Goal: Find specific page/section: Find specific page/section

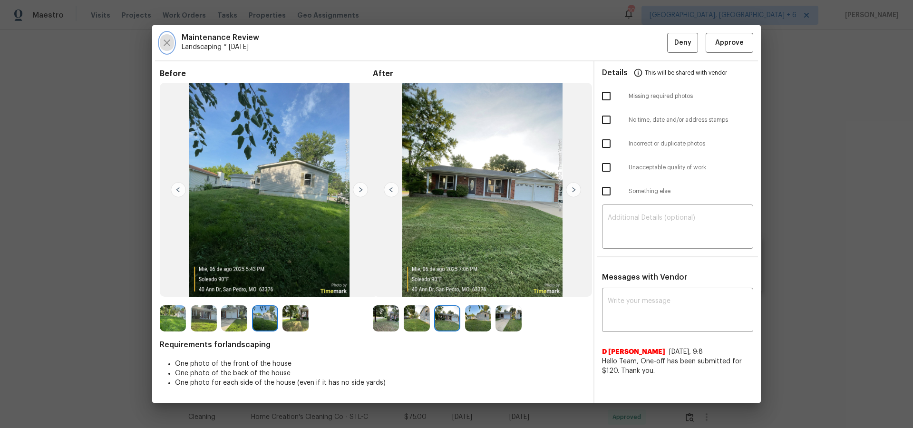
click at [165, 44] on icon "button" at bounding box center [166, 42] width 11 height 11
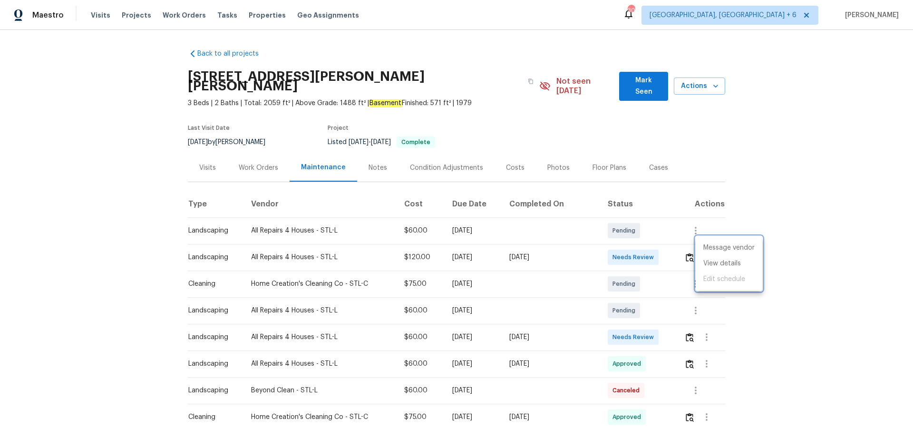
click at [127, 12] on div at bounding box center [456, 214] width 913 height 428
click at [128, 14] on span "Projects" at bounding box center [136, 15] width 29 height 10
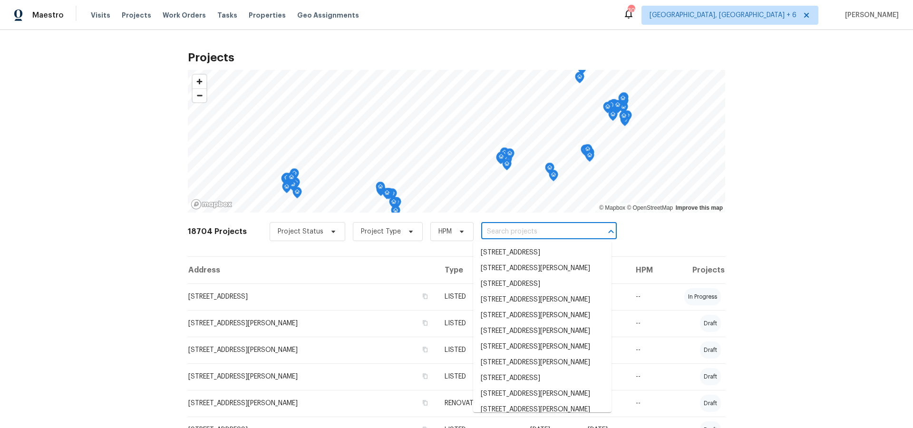
click at [514, 232] on input "text" at bounding box center [535, 231] width 109 height 15
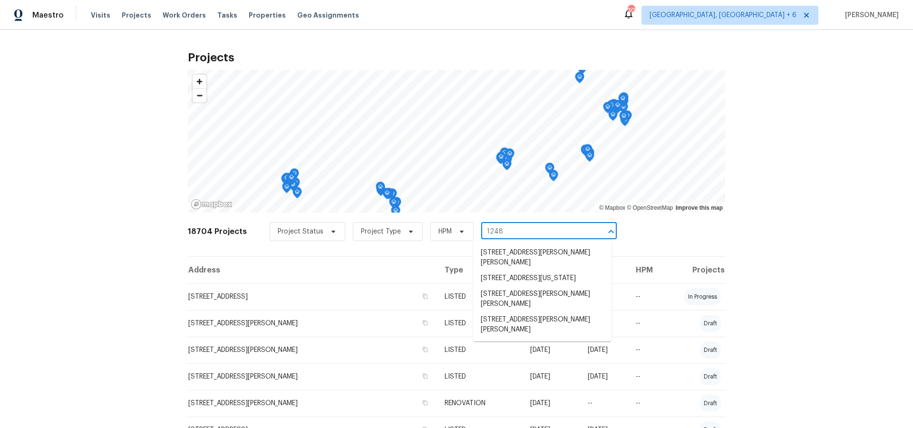
type input "1248"
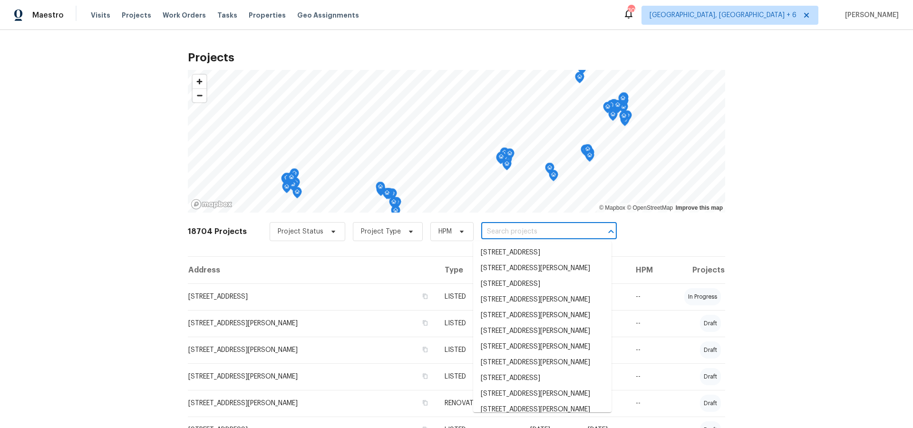
click at [506, 232] on input "text" at bounding box center [535, 231] width 109 height 15
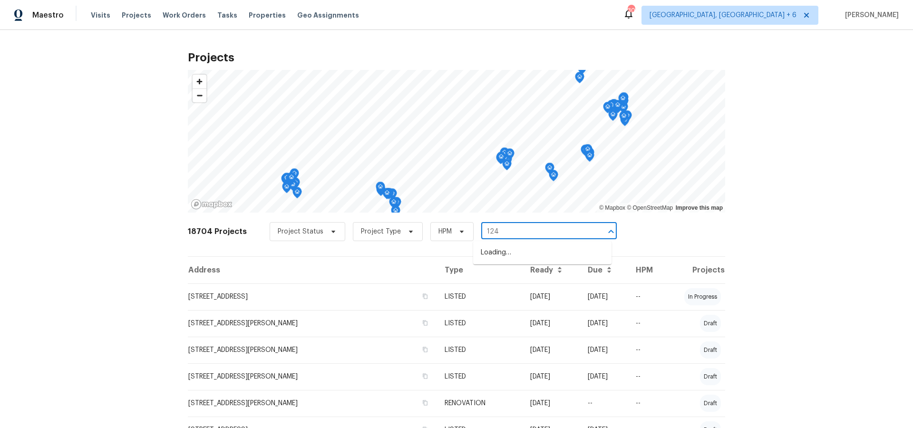
type input "1248"
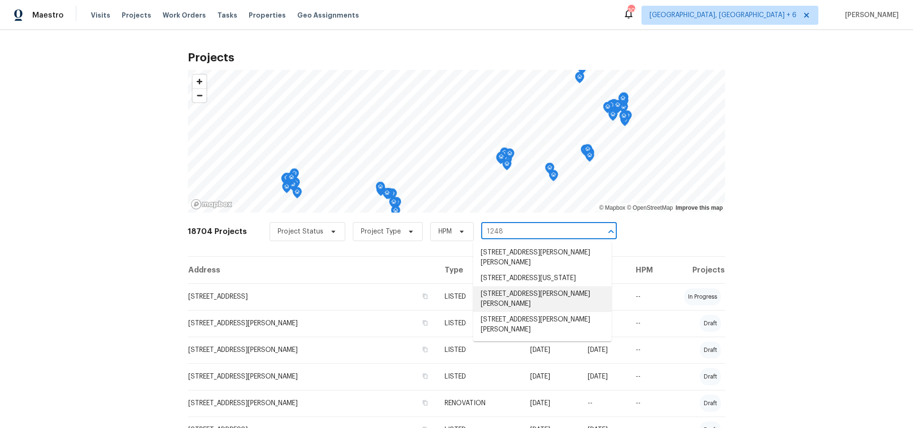
click at [523, 296] on li "[STREET_ADDRESS][PERSON_NAME][PERSON_NAME]" at bounding box center [542, 299] width 138 height 26
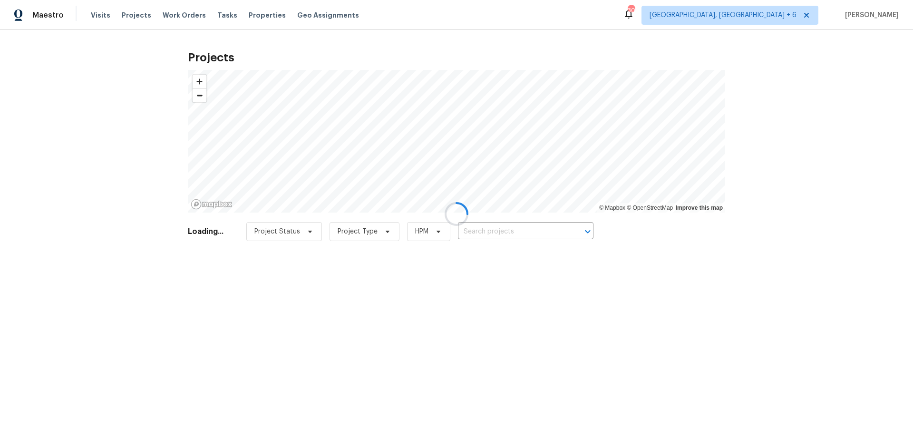
type input "[STREET_ADDRESS][PERSON_NAME][PERSON_NAME]"
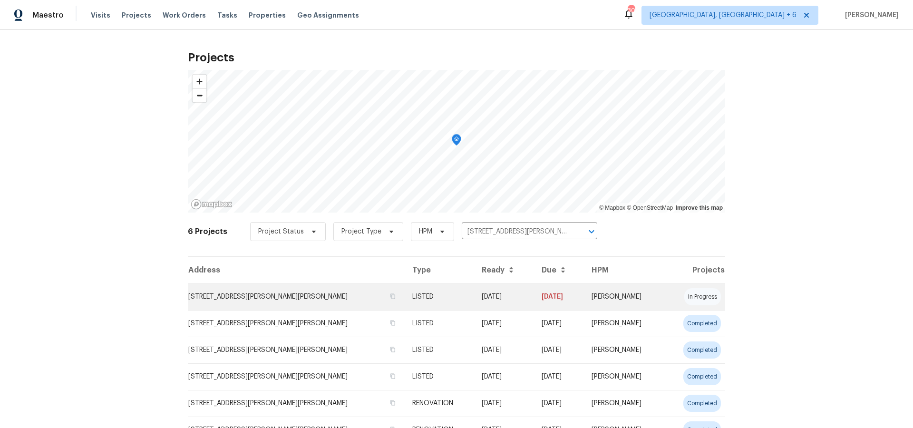
click at [234, 294] on td "[STREET_ADDRESS][PERSON_NAME][PERSON_NAME]" at bounding box center [296, 296] width 217 height 27
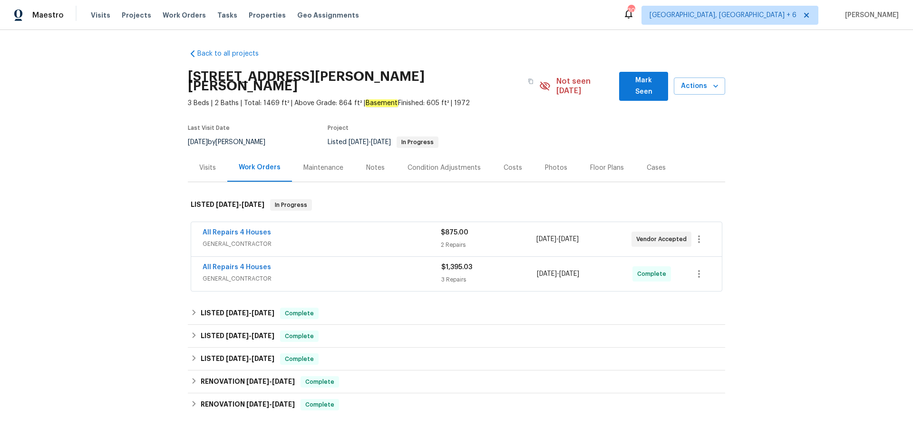
click at [236, 274] on span "GENERAL_CONTRACTOR" at bounding box center [322, 279] width 239 height 10
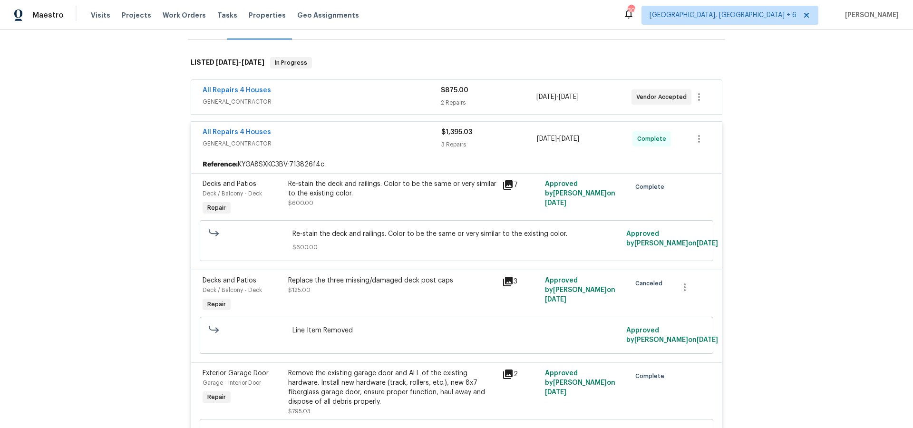
scroll to position [165, 0]
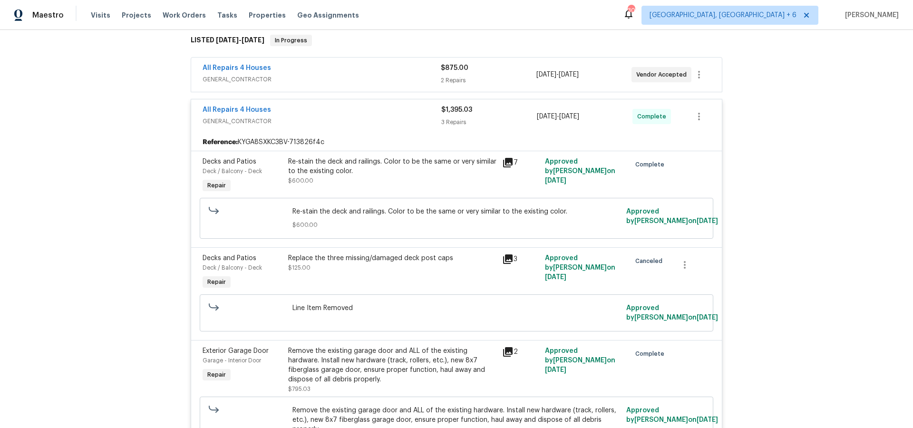
click at [509, 347] on icon at bounding box center [508, 352] width 10 height 10
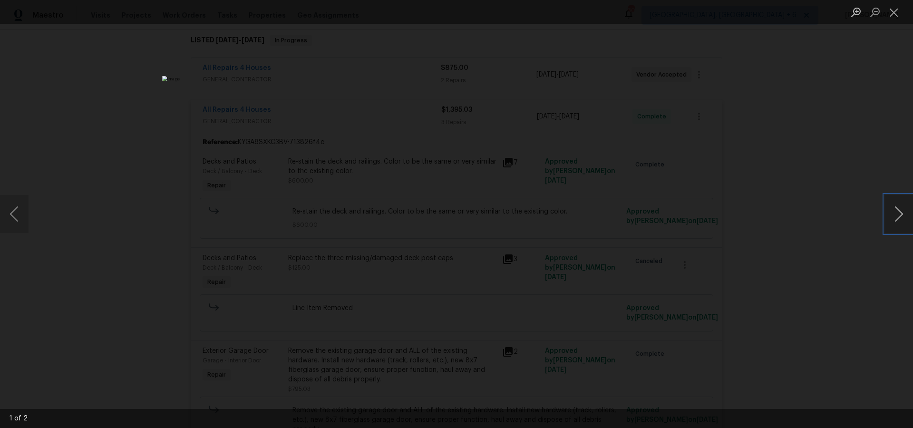
click at [893, 215] on button "Next image" at bounding box center [898, 214] width 29 height 38
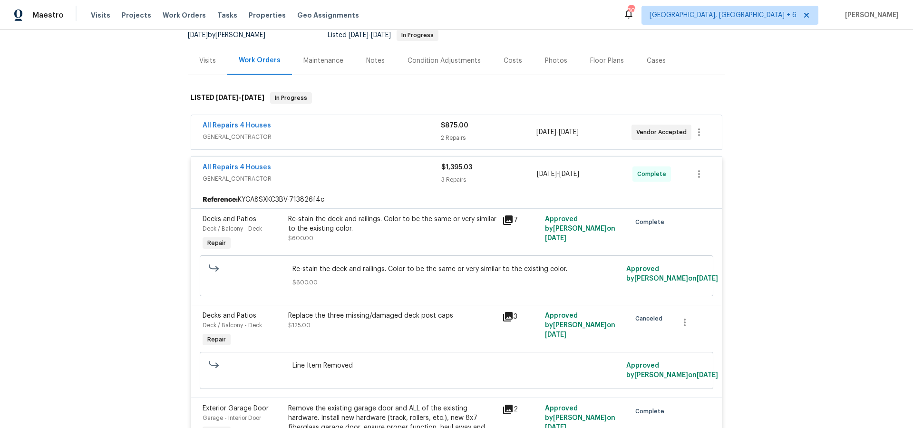
scroll to position [0, 0]
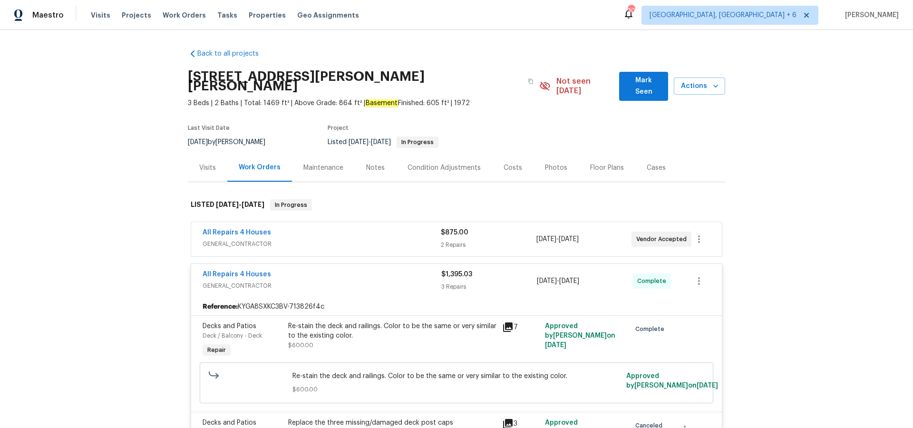
click at [233, 239] on span "GENERAL_CONTRACTOR" at bounding box center [322, 244] width 238 height 10
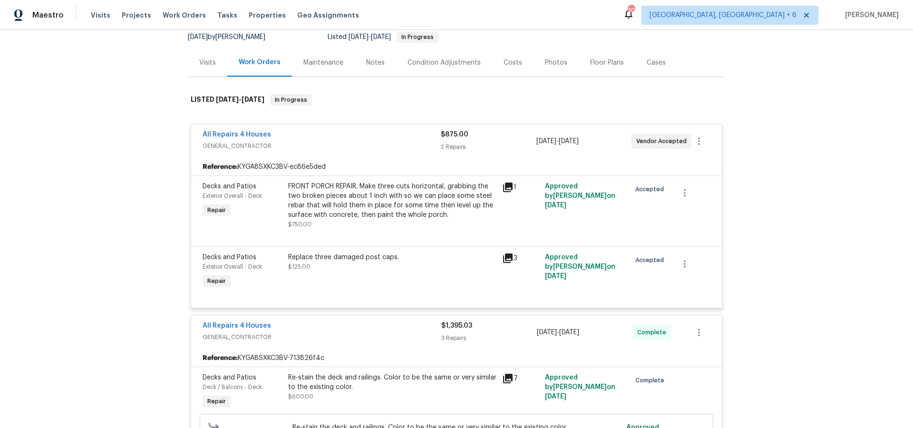
scroll to position [112, 0]
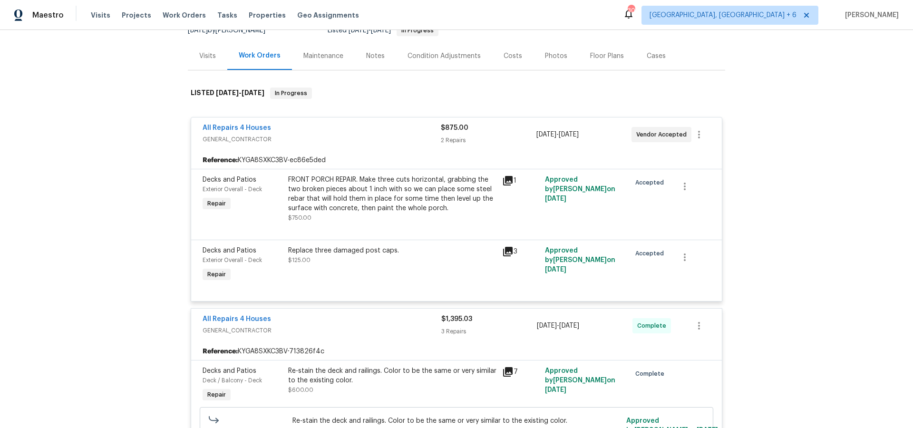
click at [508, 176] on icon at bounding box center [508, 181] width 10 height 10
click at [249, 125] on link "All Repairs 4 Houses" at bounding box center [237, 128] width 68 height 7
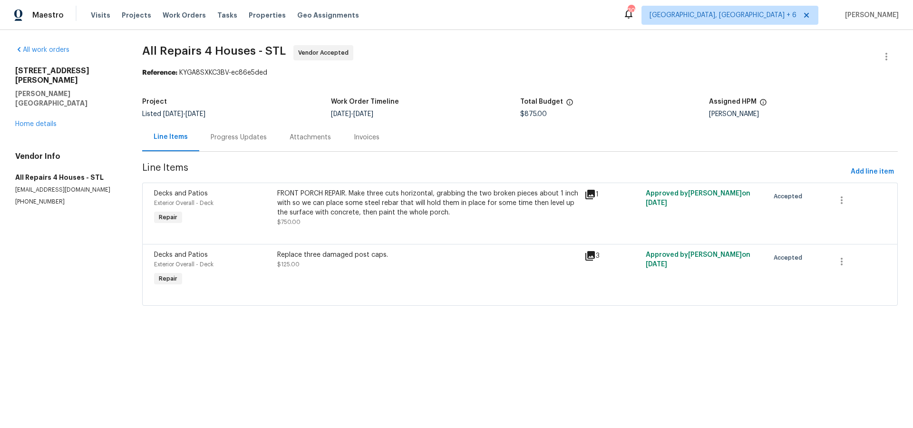
click at [251, 135] on div "Progress Updates" at bounding box center [239, 138] width 56 height 10
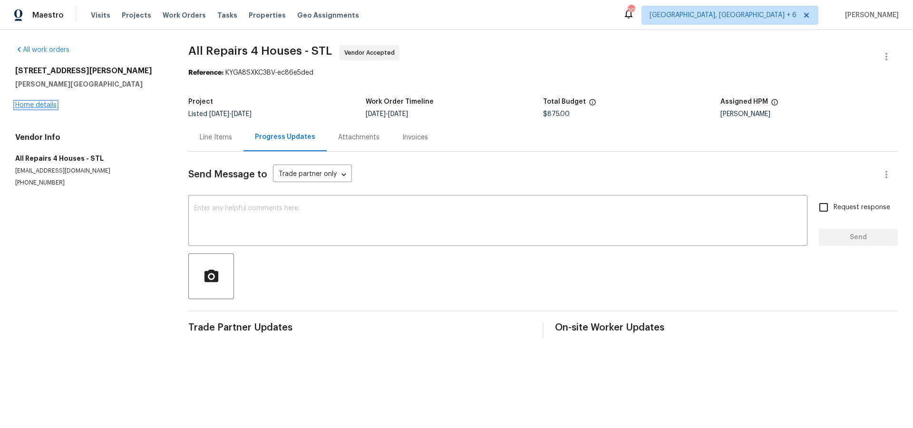
click at [43, 104] on link "Home details" at bounding box center [35, 105] width 41 height 7
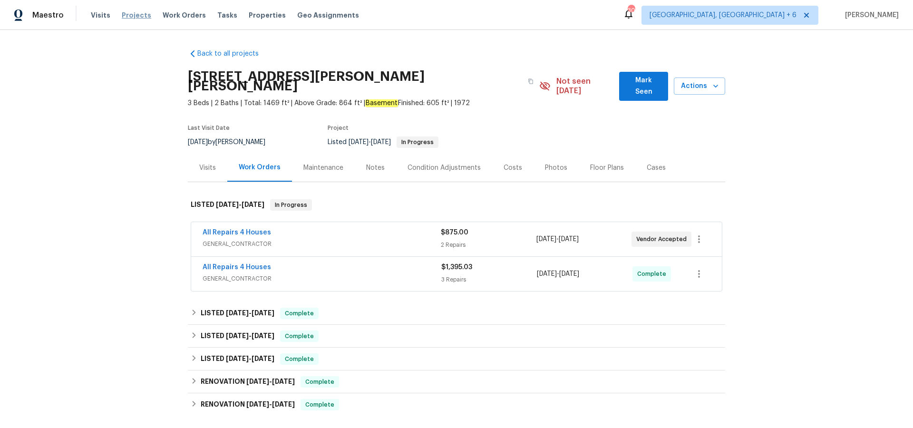
click at [133, 15] on span "Projects" at bounding box center [136, 15] width 29 height 10
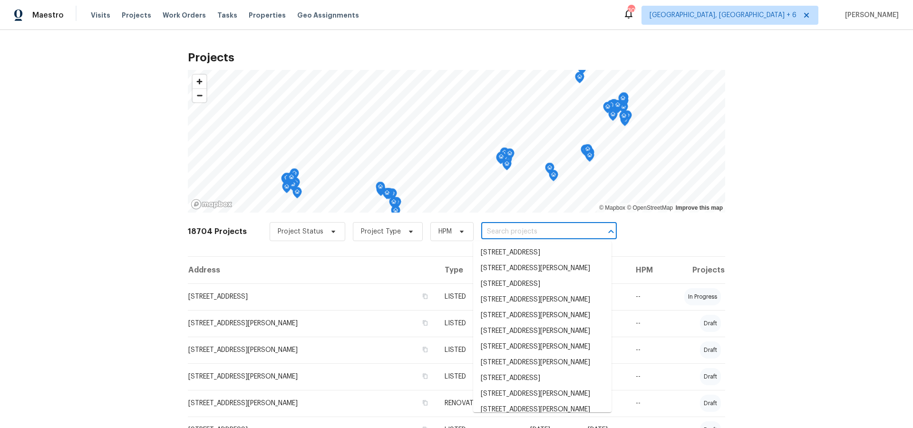
click at [504, 230] on input "text" at bounding box center [535, 231] width 109 height 15
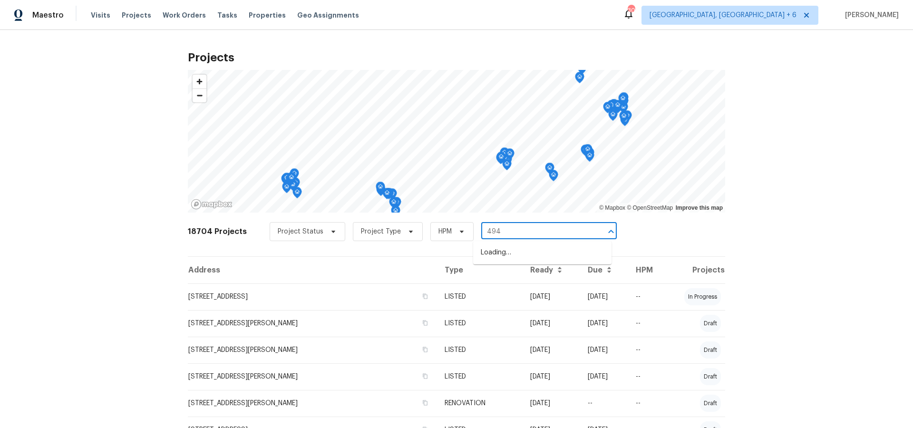
type input "4947"
click at [506, 250] on li "[STREET_ADDRESS][PERSON_NAME]" at bounding box center [542, 253] width 138 height 16
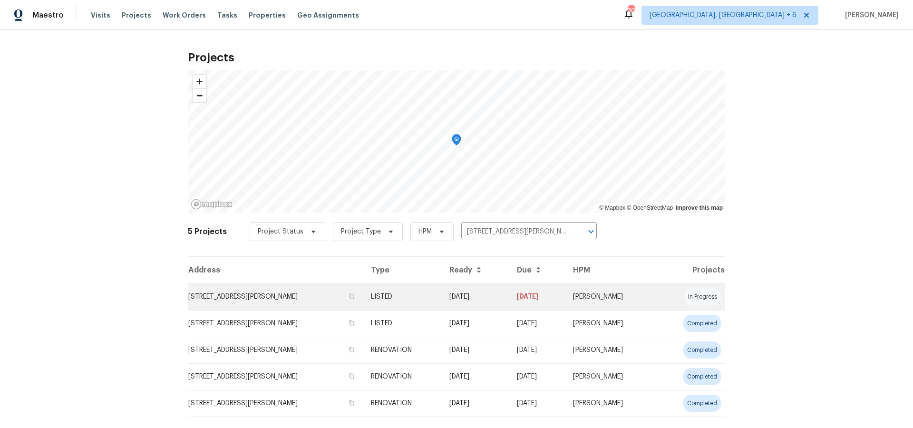
click at [250, 294] on td "[STREET_ADDRESS][PERSON_NAME]" at bounding box center [275, 296] width 175 height 27
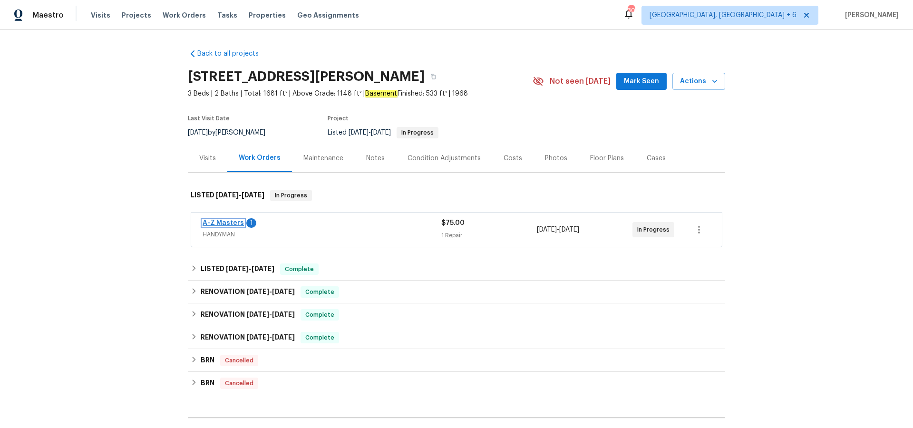
click at [228, 223] on link "A-Z Masters" at bounding box center [223, 223] width 41 height 7
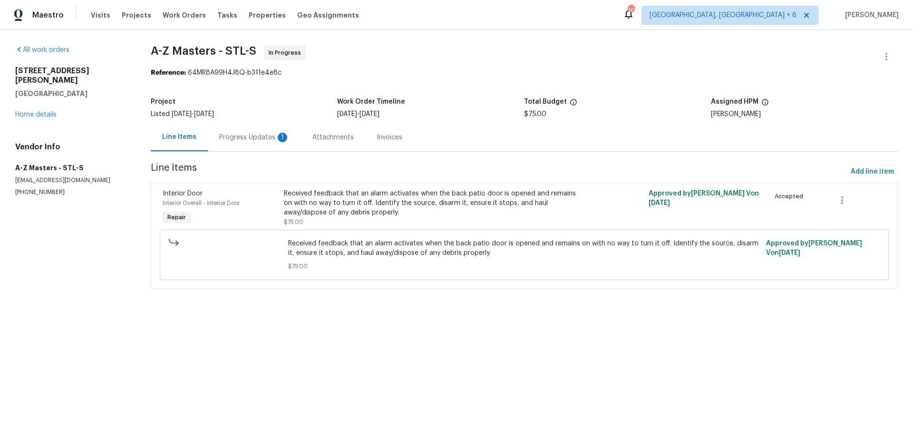
click at [261, 134] on div "Progress Updates 1" at bounding box center [254, 138] width 70 height 10
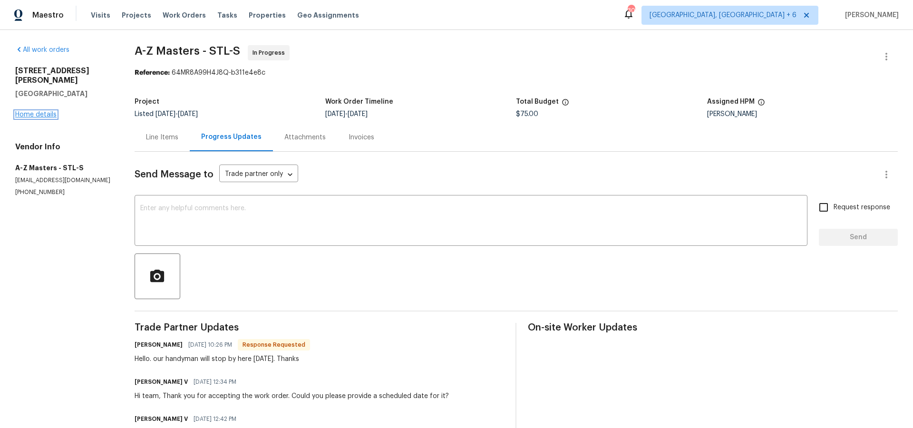
click at [47, 111] on link "Home details" at bounding box center [35, 114] width 41 height 7
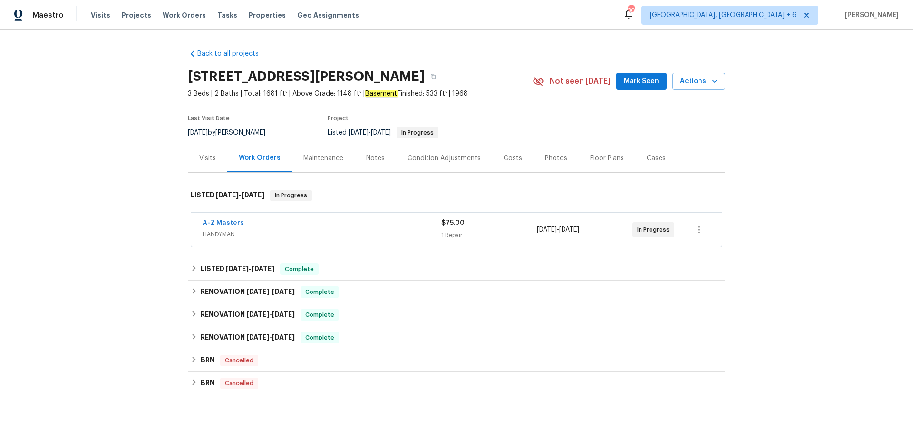
click at [324, 155] on div "Maintenance" at bounding box center [323, 159] width 40 height 10
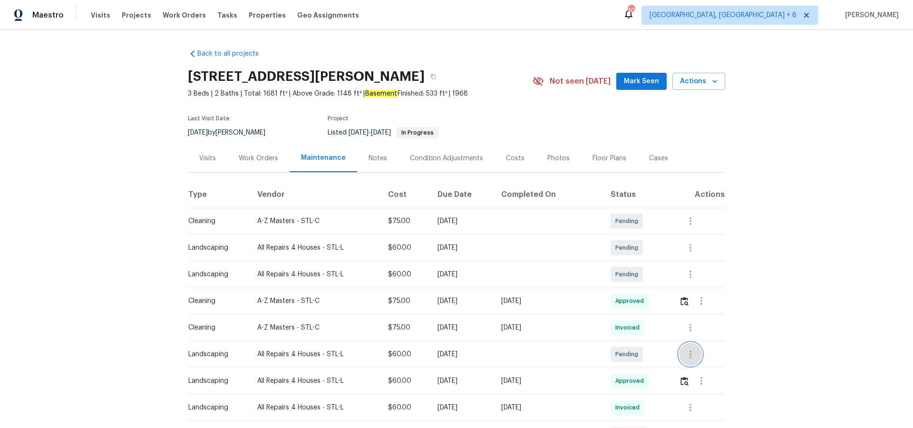
click at [692, 353] on icon "button" at bounding box center [690, 354] width 11 height 11
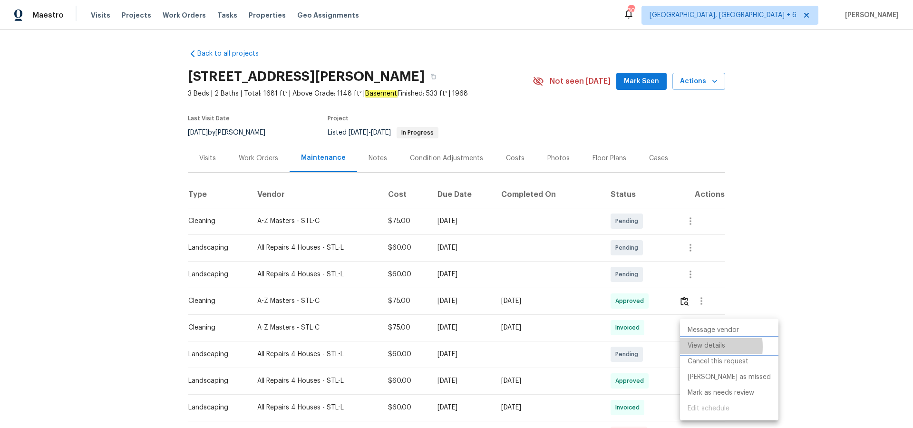
click at [697, 347] on li "View details" at bounding box center [729, 346] width 98 height 16
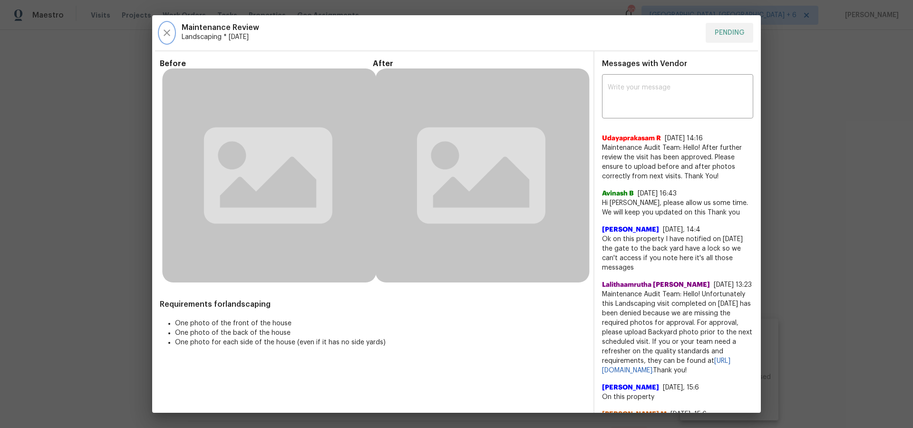
click at [166, 33] on icon "button" at bounding box center [167, 32] width 7 height 7
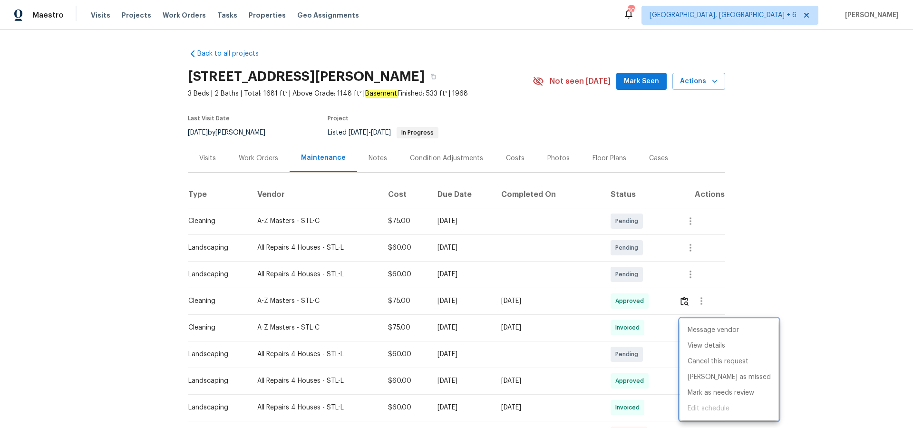
click at [784, 288] on div at bounding box center [456, 214] width 913 height 428
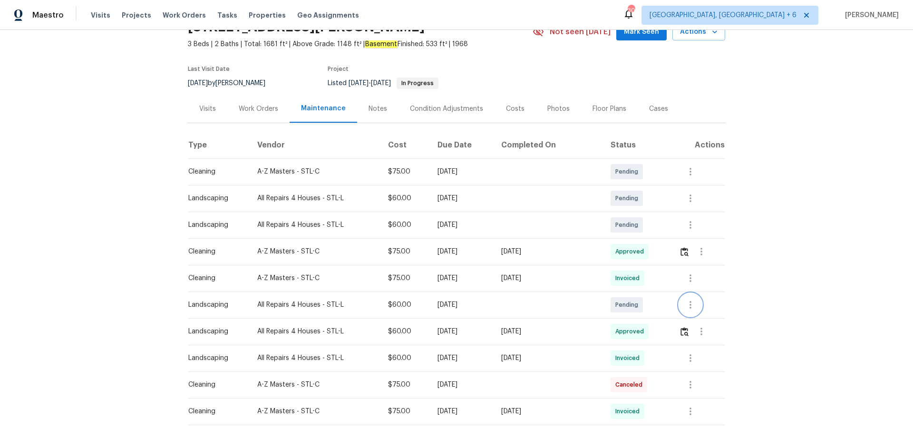
scroll to position [53, 0]
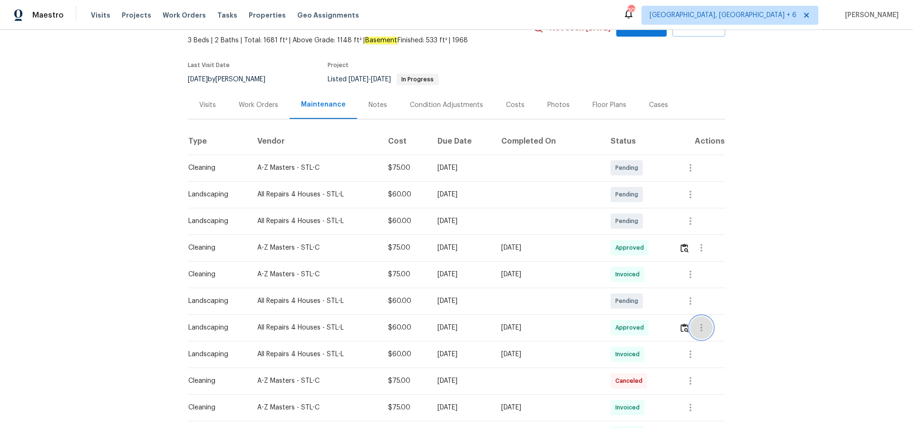
click at [705, 327] on icon "button" at bounding box center [701, 327] width 11 height 11
click at [710, 341] on li "View details" at bounding box center [724, 344] width 67 height 16
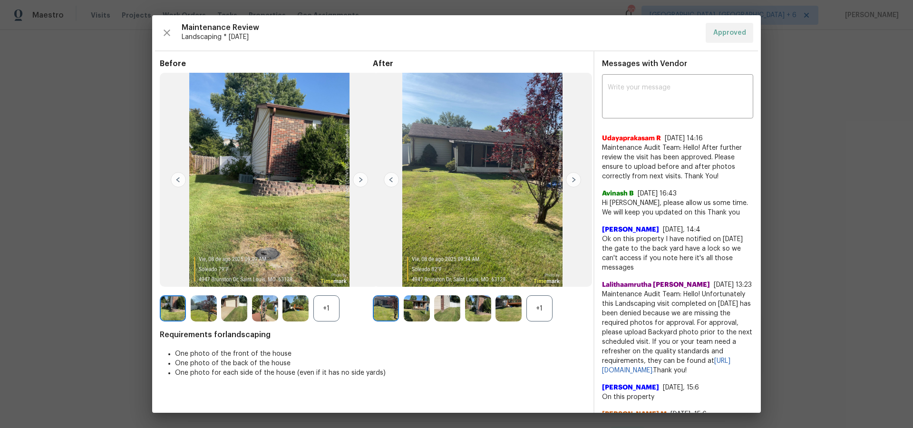
click at [201, 310] on img at bounding box center [204, 308] width 26 height 26
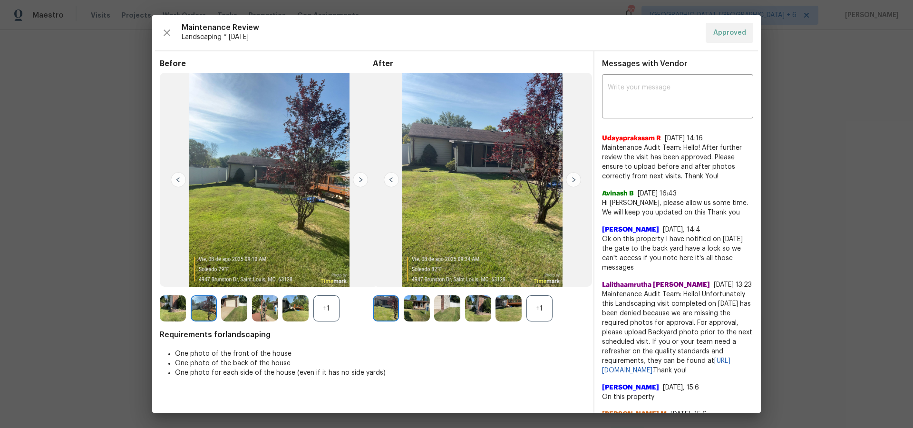
click at [232, 310] on img at bounding box center [234, 308] width 26 height 26
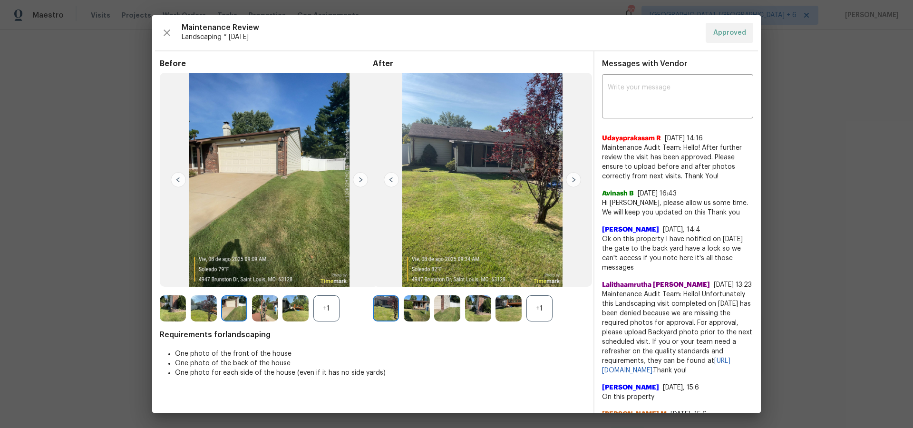
click at [272, 310] on img at bounding box center [265, 308] width 26 height 26
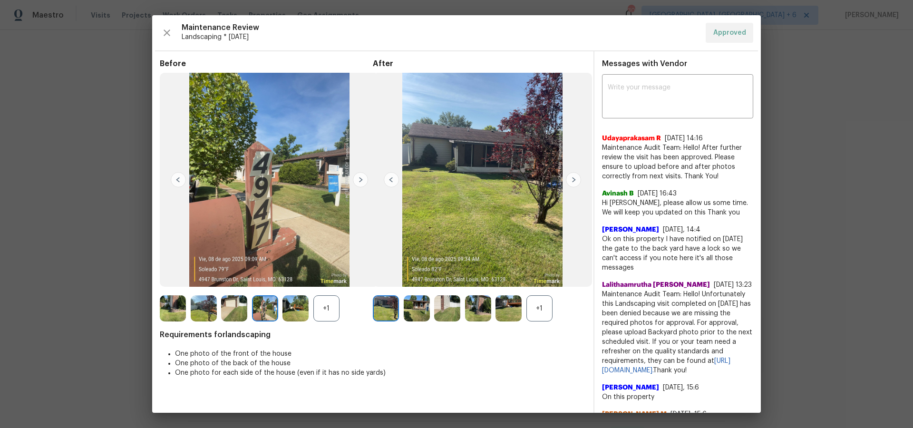
click at [300, 309] on img at bounding box center [295, 308] width 26 height 26
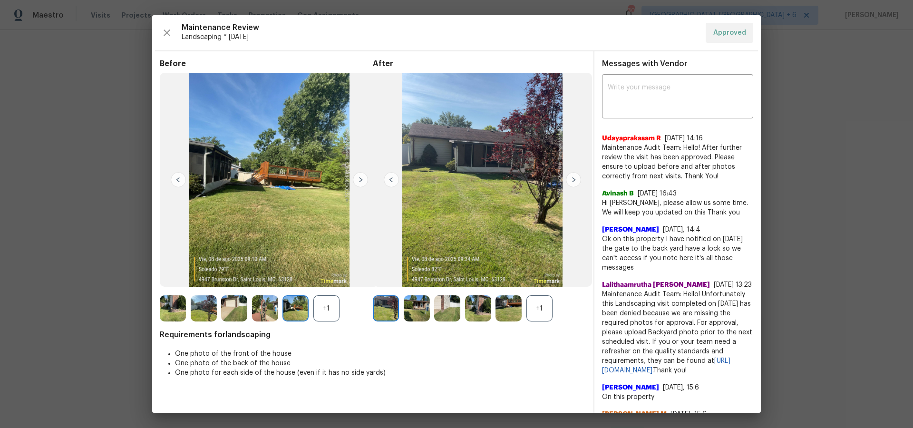
click at [279, 210] on img at bounding box center [269, 180] width 219 height 214
click at [166, 34] on icon "button" at bounding box center [167, 32] width 7 height 7
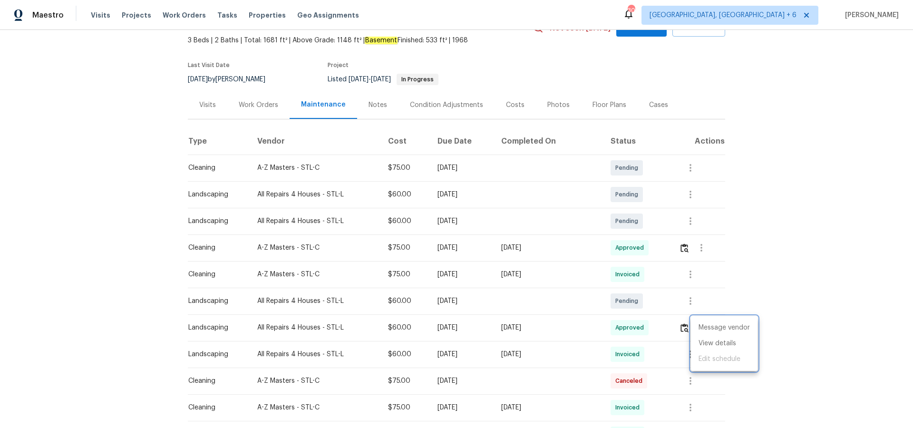
click at [698, 304] on div at bounding box center [456, 214] width 913 height 428
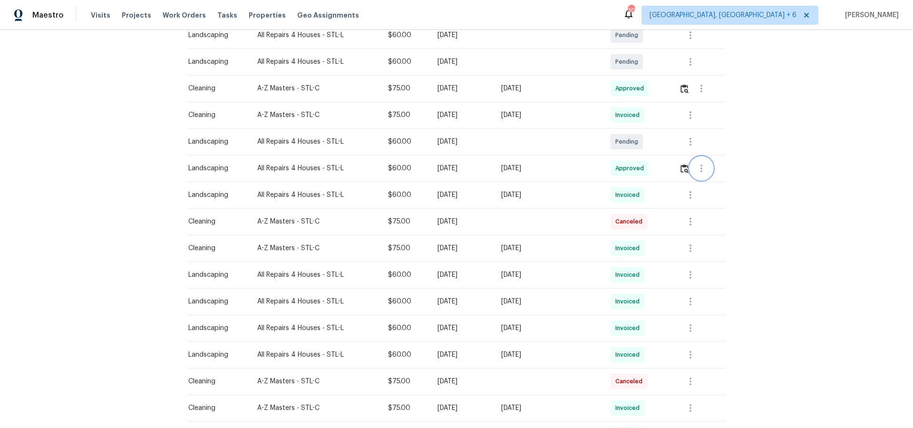
scroll to position [221, 0]
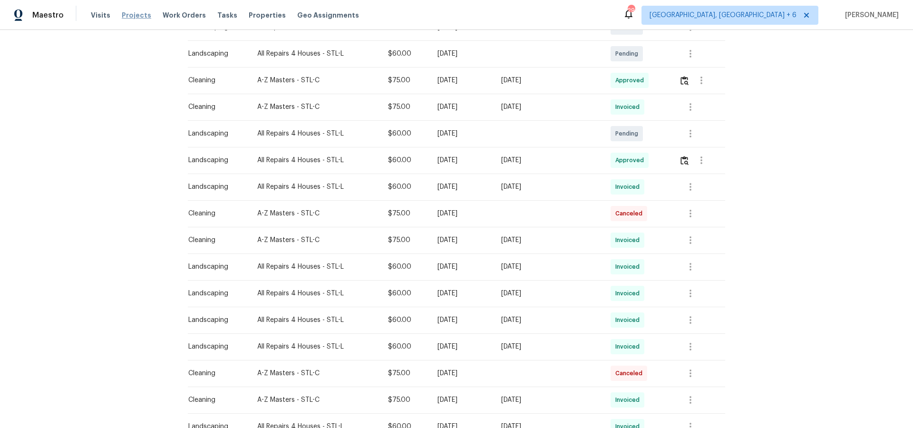
click at [131, 16] on span "Projects" at bounding box center [136, 15] width 29 height 10
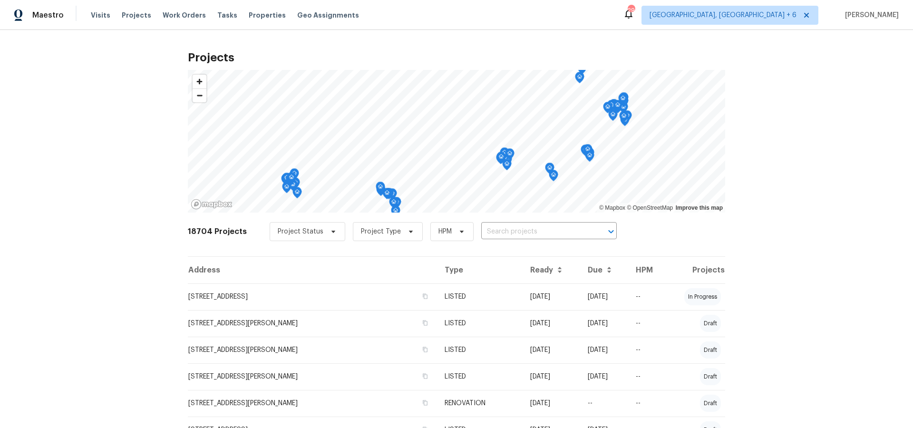
click at [537, 230] on input "text" at bounding box center [535, 231] width 109 height 15
type input "641 e"
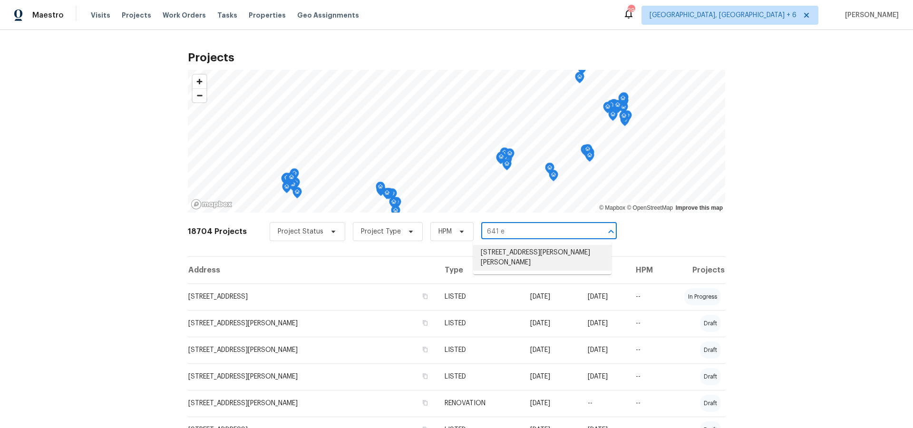
click at [542, 251] on li "[STREET_ADDRESS][PERSON_NAME][PERSON_NAME]" at bounding box center [542, 258] width 138 height 26
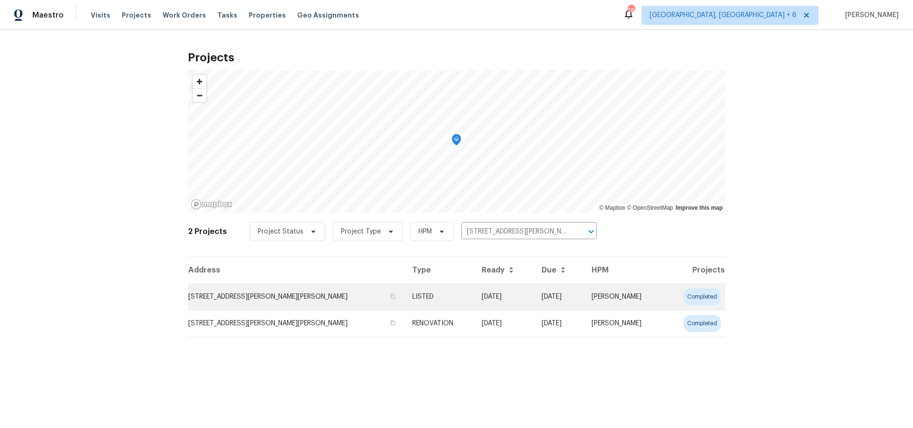
click at [320, 299] on td "[STREET_ADDRESS][PERSON_NAME][PERSON_NAME]" at bounding box center [296, 296] width 217 height 27
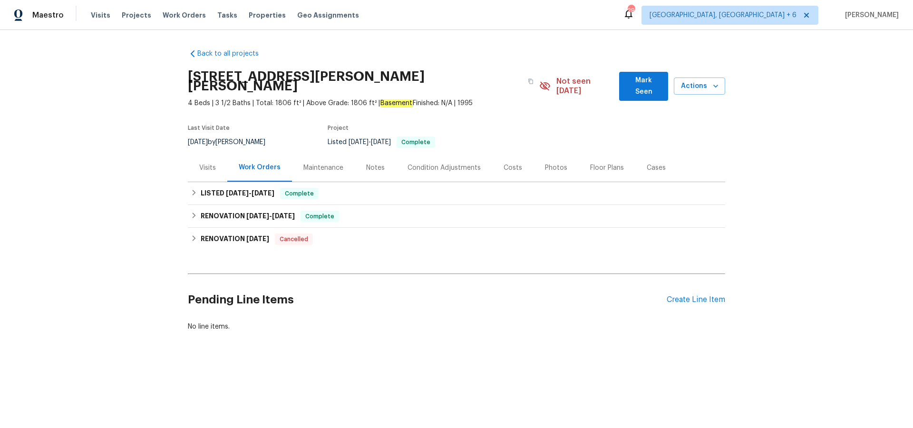
click at [321, 163] on div "Maintenance" at bounding box center [323, 168] width 40 height 10
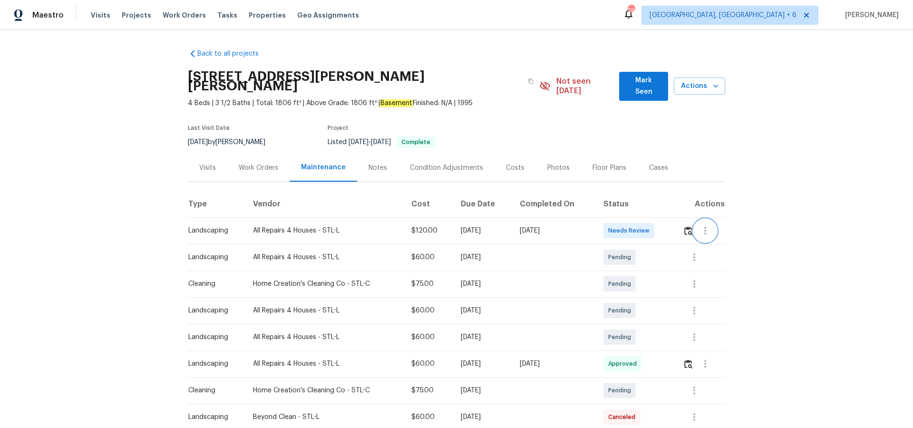
click at [709, 225] on icon "button" at bounding box center [704, 230] width 11 height 11
click at [710, 240] on li "View details" at bounding box center [729, 237] width 67 height 16
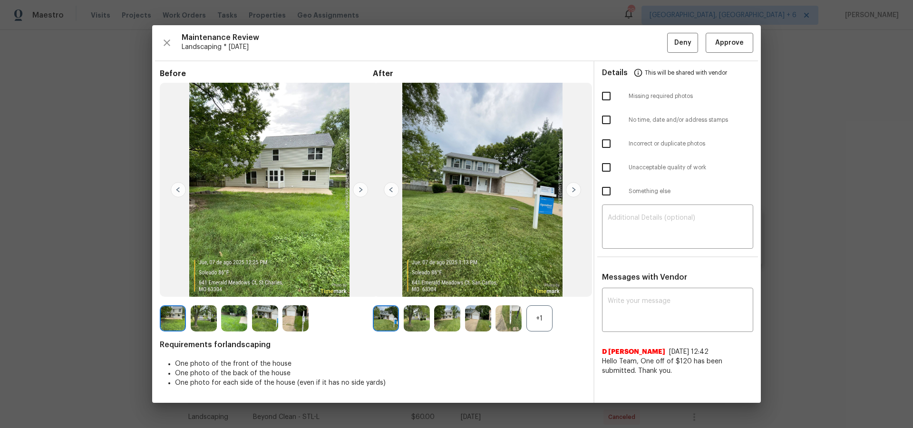
click at [573, 192] on img at bounding box center [573, 189] width 15 height 15
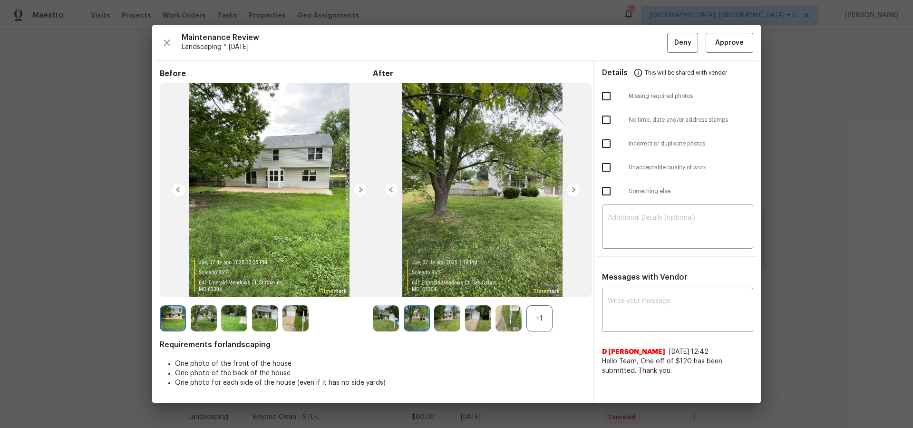
click at [573, 192] on img at bounding box center [573, 189] width 15 height 15
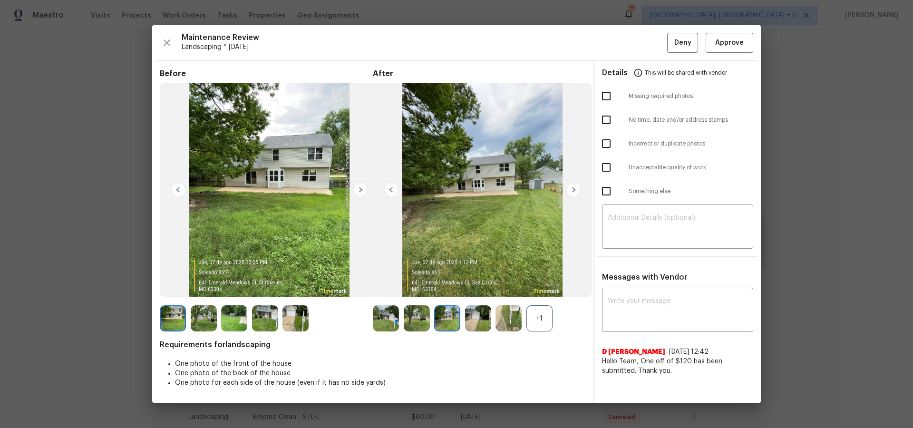
click at [573, 192] on img at bounding box center [573, 189] width 15 height 15
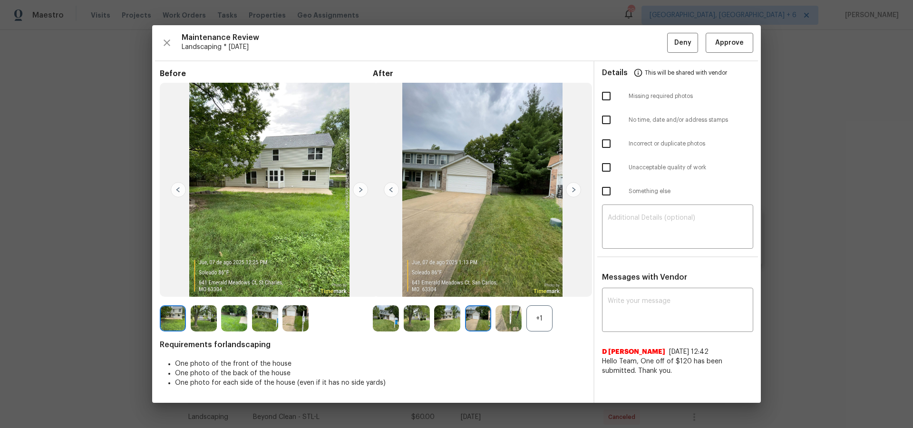
click at [573, 192] on img at bounding box center [573, 189] width 15 height 15
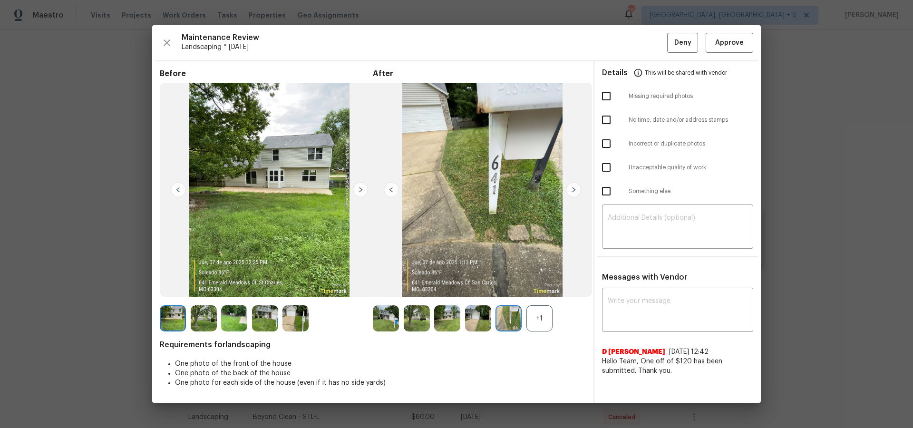
click at [573, 192] on img at bounding box center [573, 189] width 15 height 15
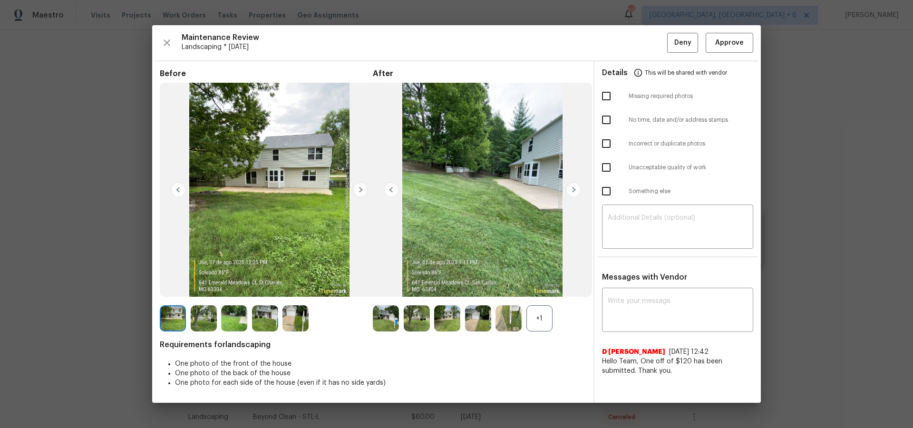
click at [360, 188] on img at bounding box center [360, 189] width 15 height 15
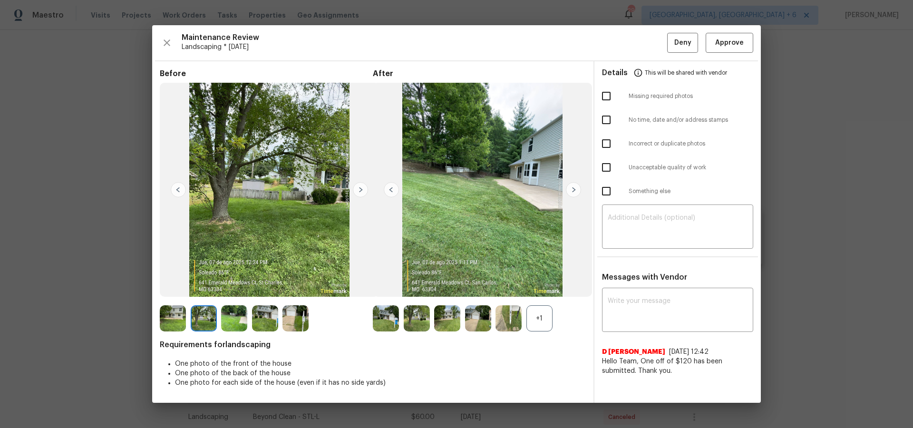
click at [360, 188] on img at bounding box center [360, 189] width 15 height 15
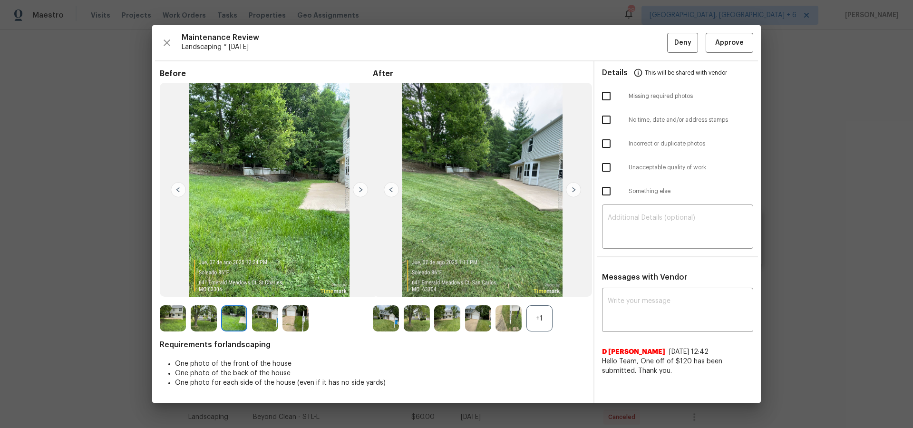
click at [360, 188] on img at bounding box center [360, 189] width 15 height 15
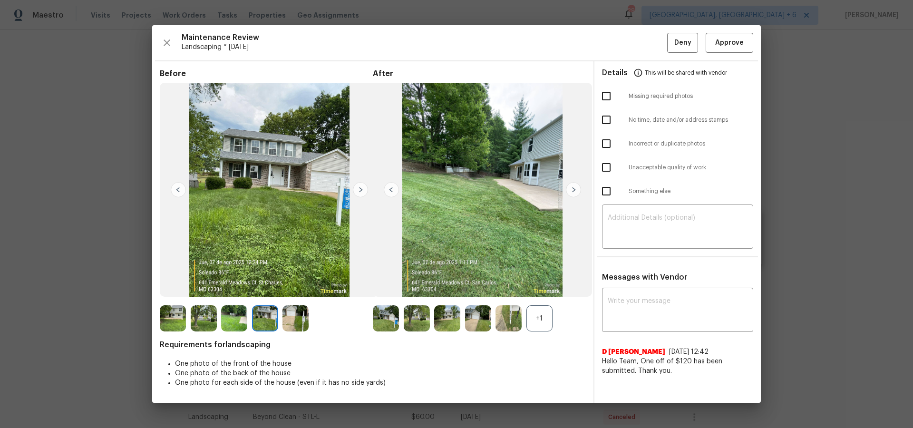
click at [360, 188] on img at bounding box center [360, 189] width 15 height 15
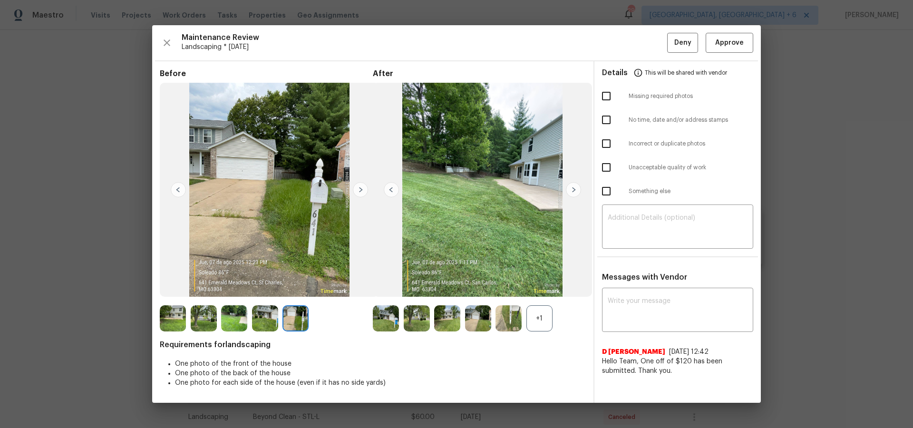
click at [360, 188] on img at bounding box center [360, 189] width 15 height 15
